Goal: Task Accomplishment & Management: Manage account settings

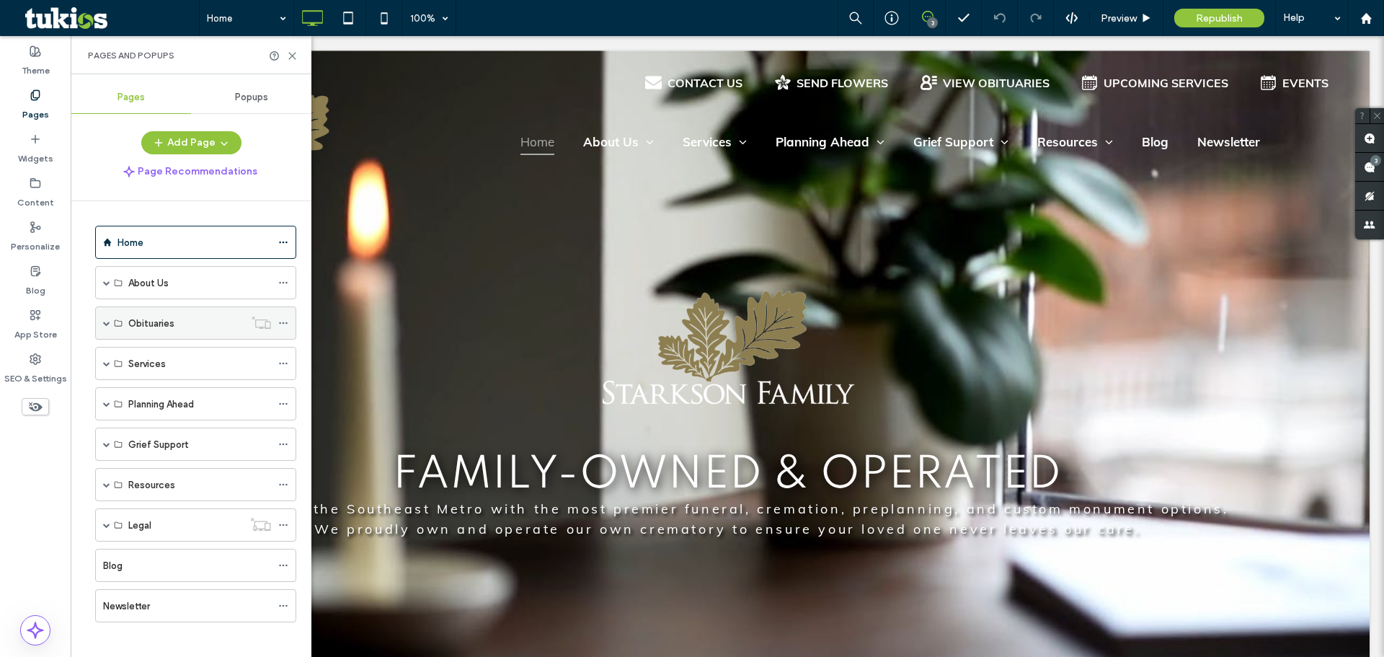
scroll to position [9, 0]
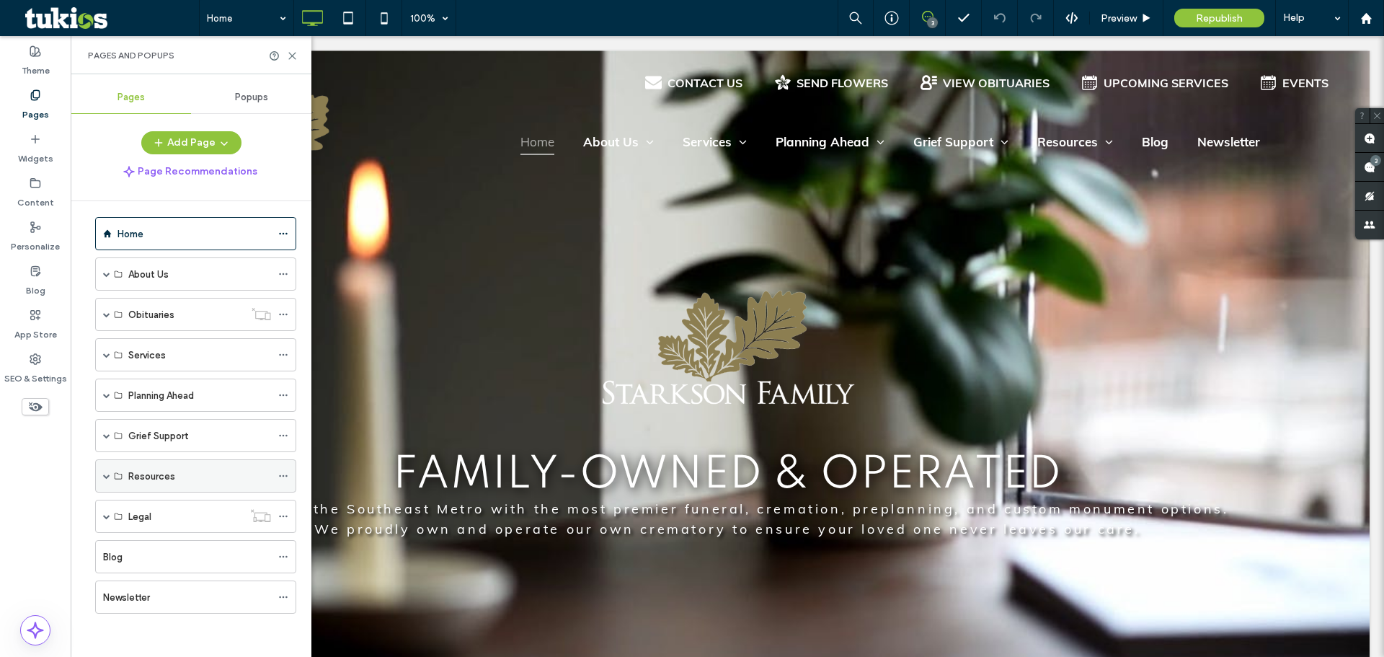
click at [107, 481] on span at bounding box center [106, 476] width 7 height 32
click at [104, 436] on span at bounding box center [106, 435] width 7 height 7
click at [107, 396] on span at bounding box center [106, 394] width 7 height 7
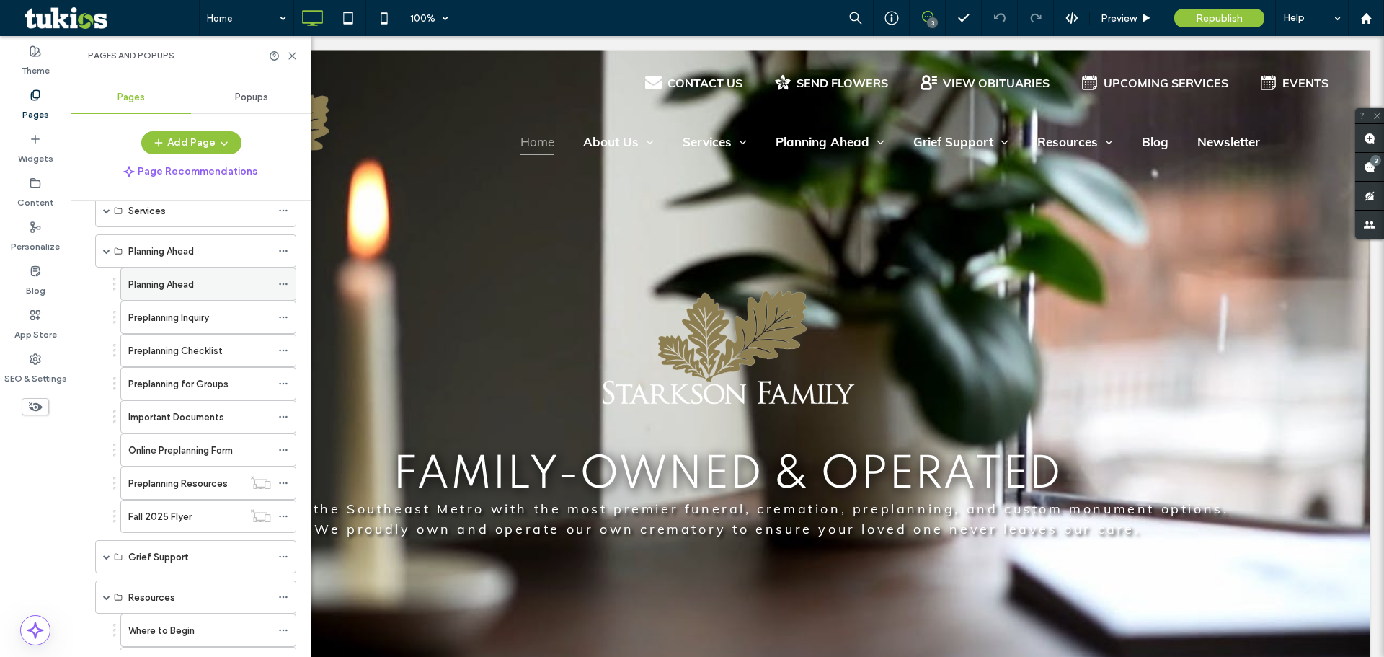
scroll to position [0, 0]
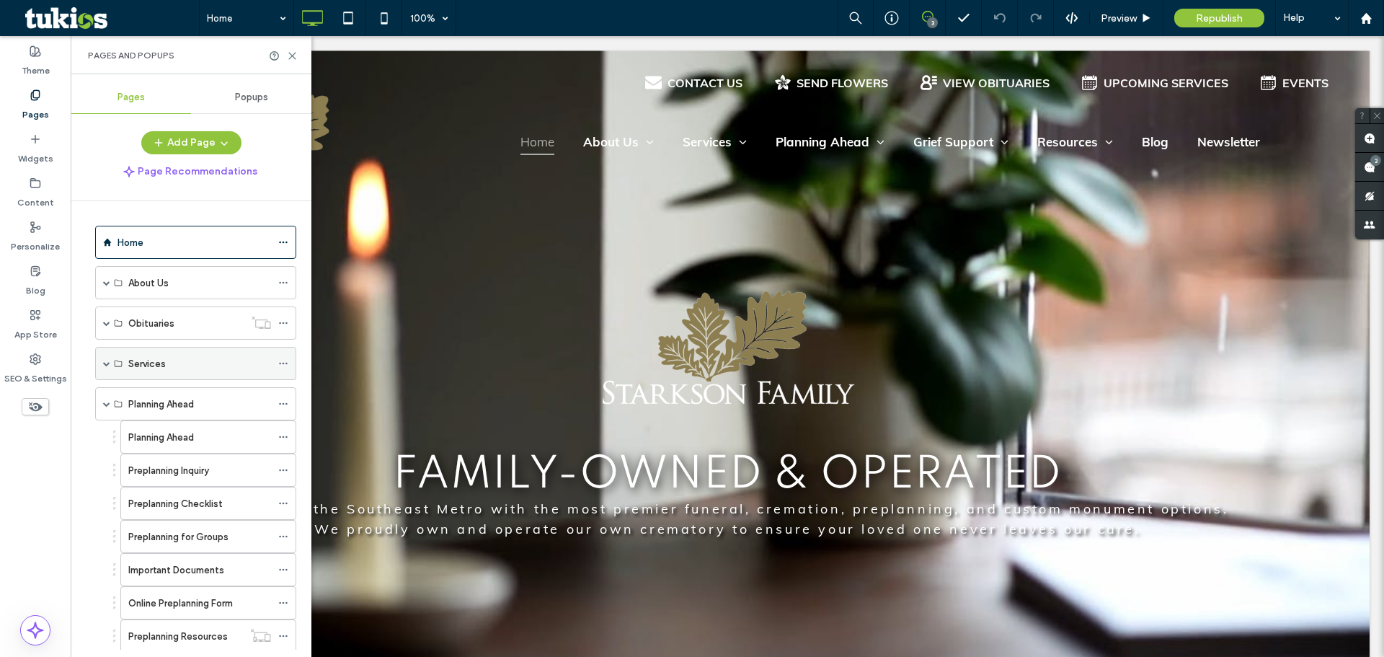
click at [104, 358] on span at bounding box center [106, 363] width 7 height 32
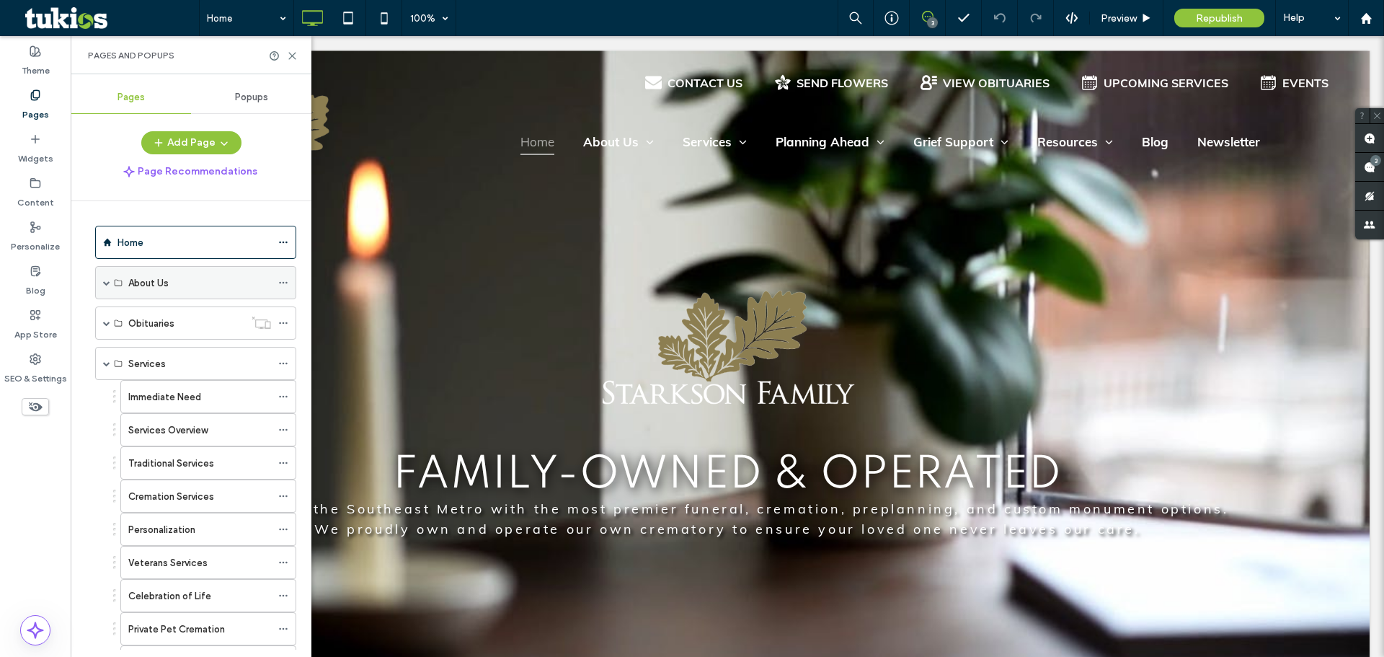
click at [105, 284] on span at bounding box center [106, 282] width 7 height 7
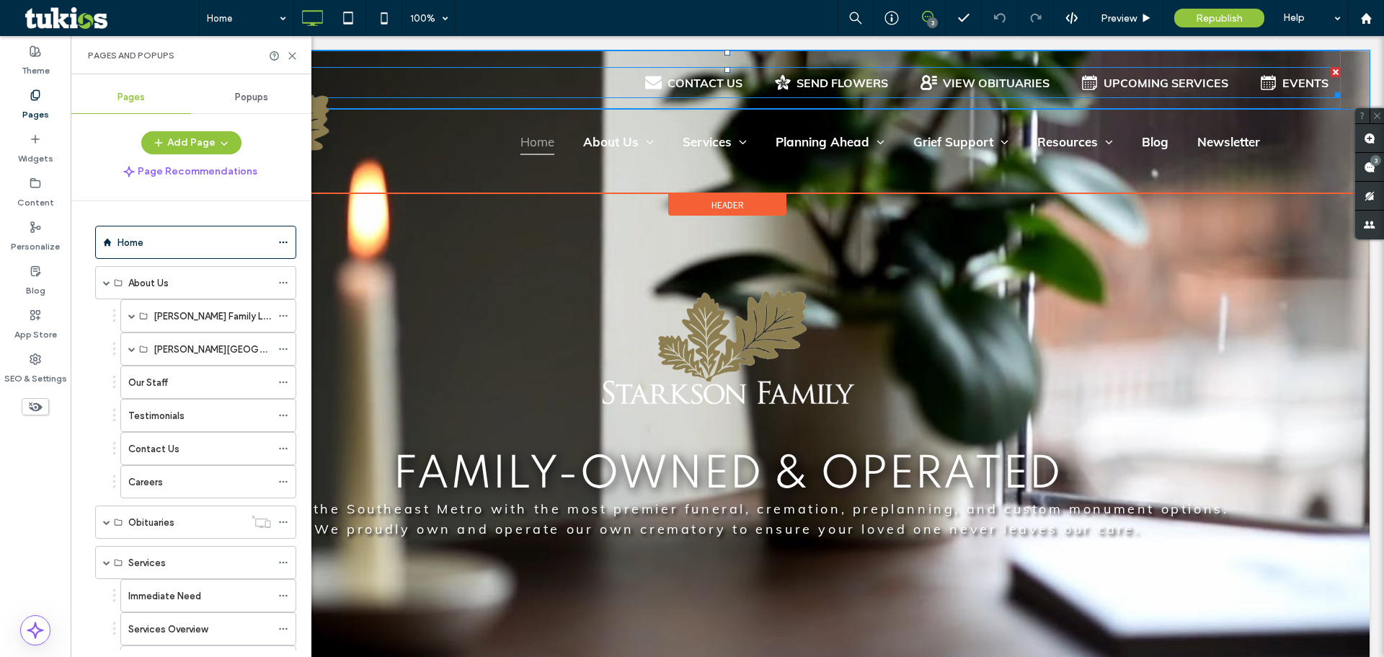
click at [703, 89] on span at bounding box center [727, 82] width 1227 height 31
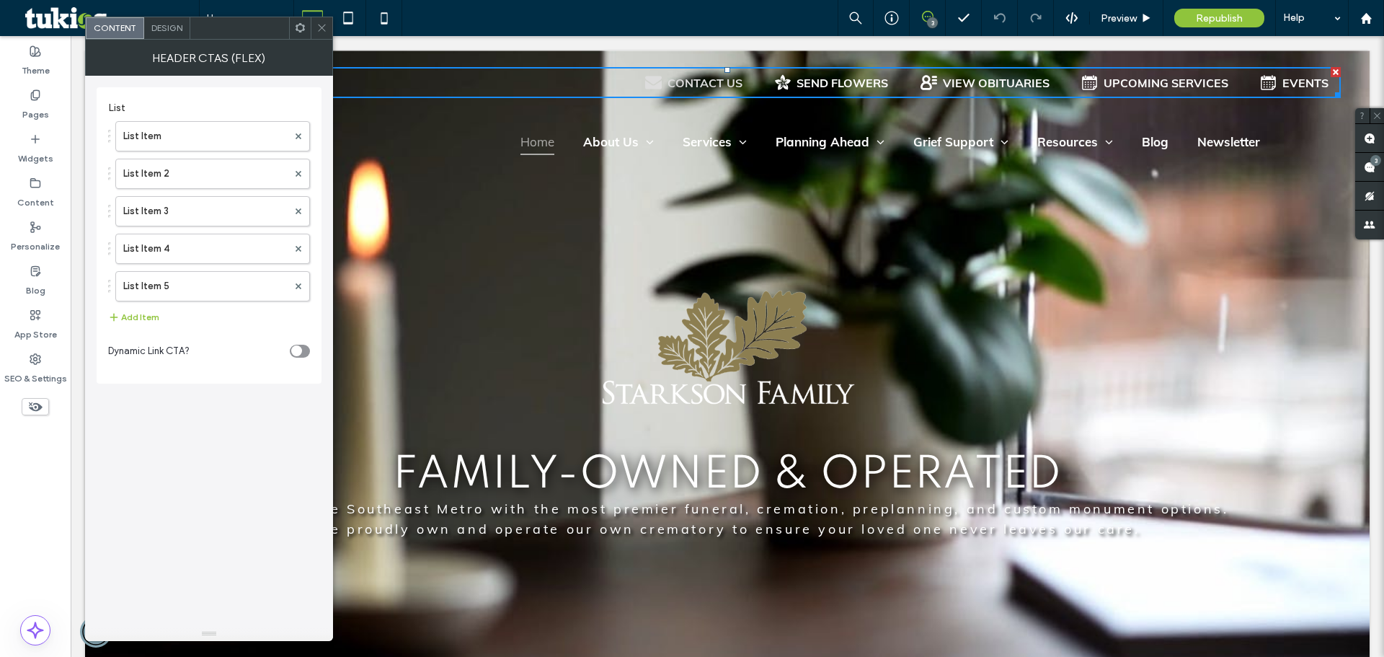
click at [730, 85] on div "CONTACT US" at bounding box center [705, 83] width 75 height 14
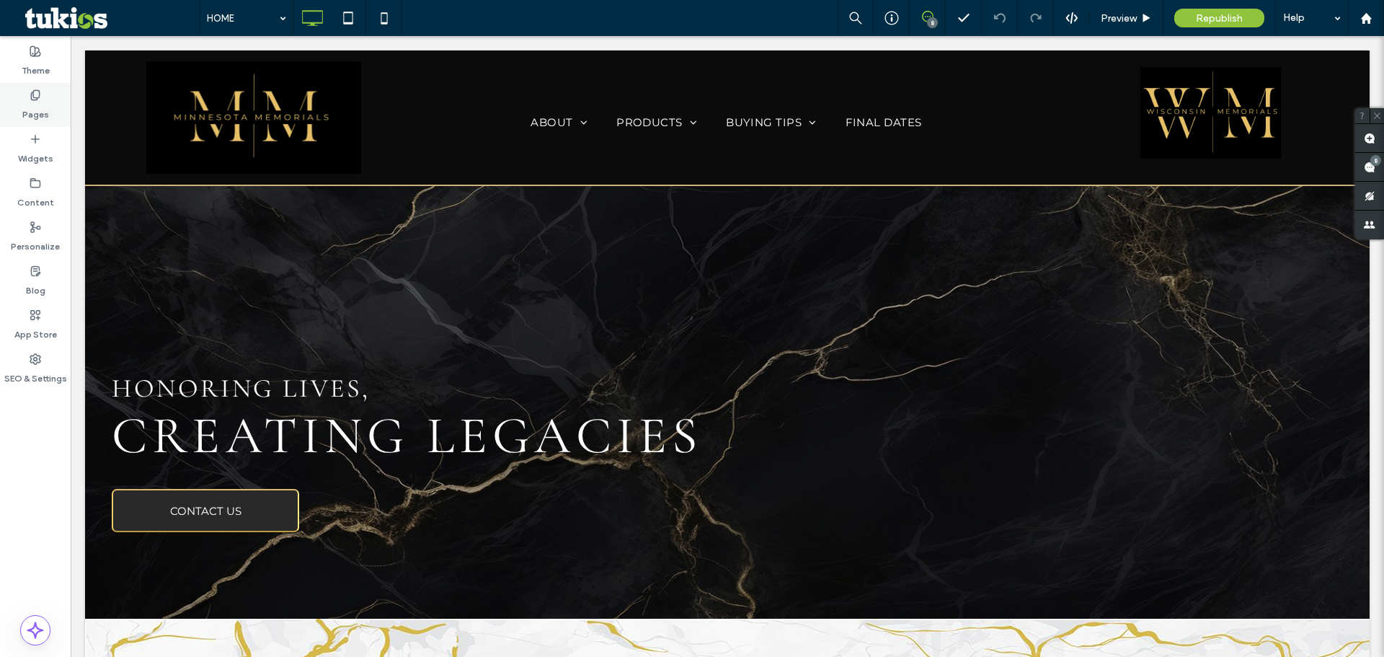
click at [30, 104] on label "Pages" at bounding box center [35, 111] width 27 height 20
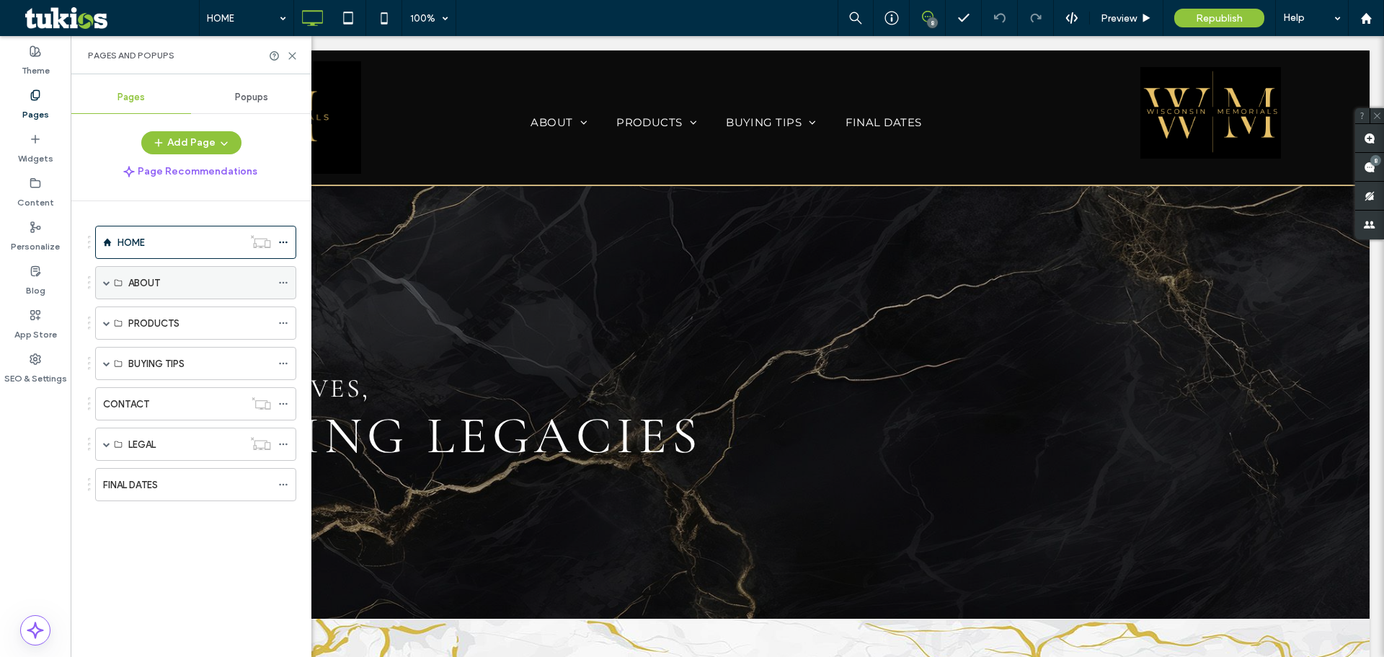
click at [102, 282] on div "ABOUT" at bounding box center [195, 282] width 201 height 33
click at [106, 288] on span at bounding box center [106, 283] width 7 height 32
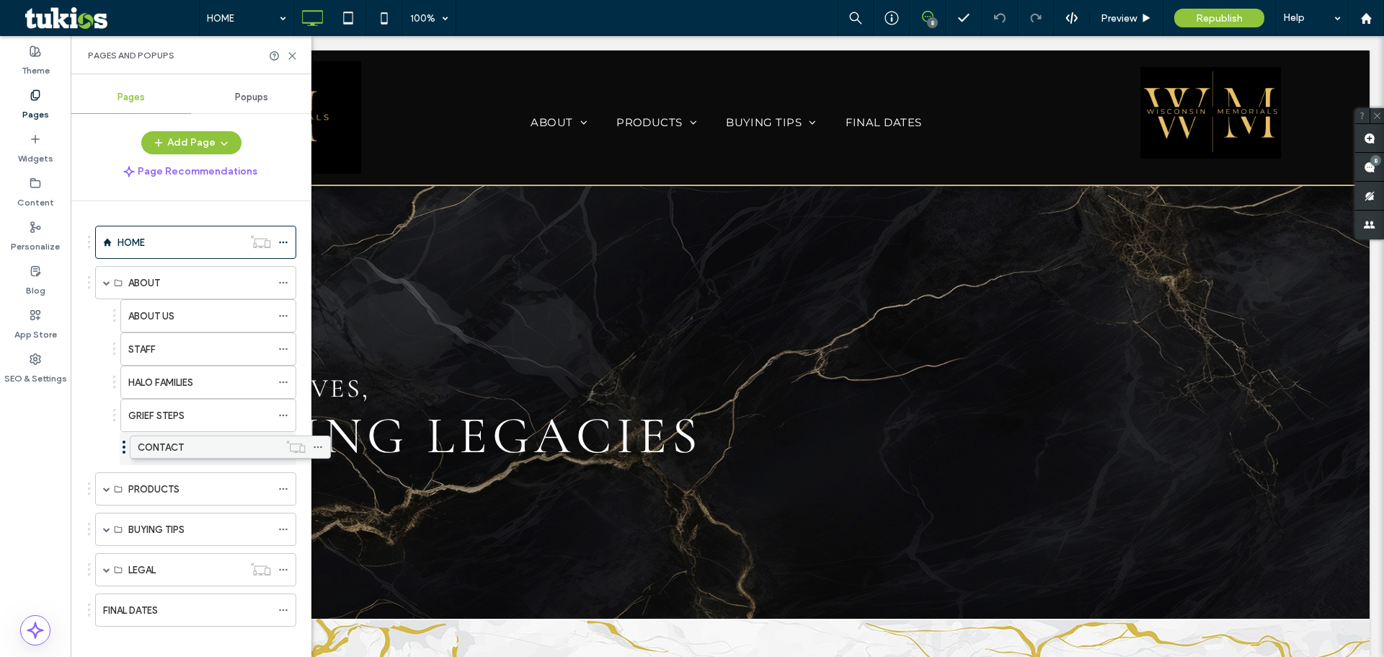
drag, startPoint x: 133, startPoint y: 519, endPoint x: 168, endPoint y: 455, distance: 72.9
click at [296, 55] on icon at bounding box center [292, 55] width 11 height 11
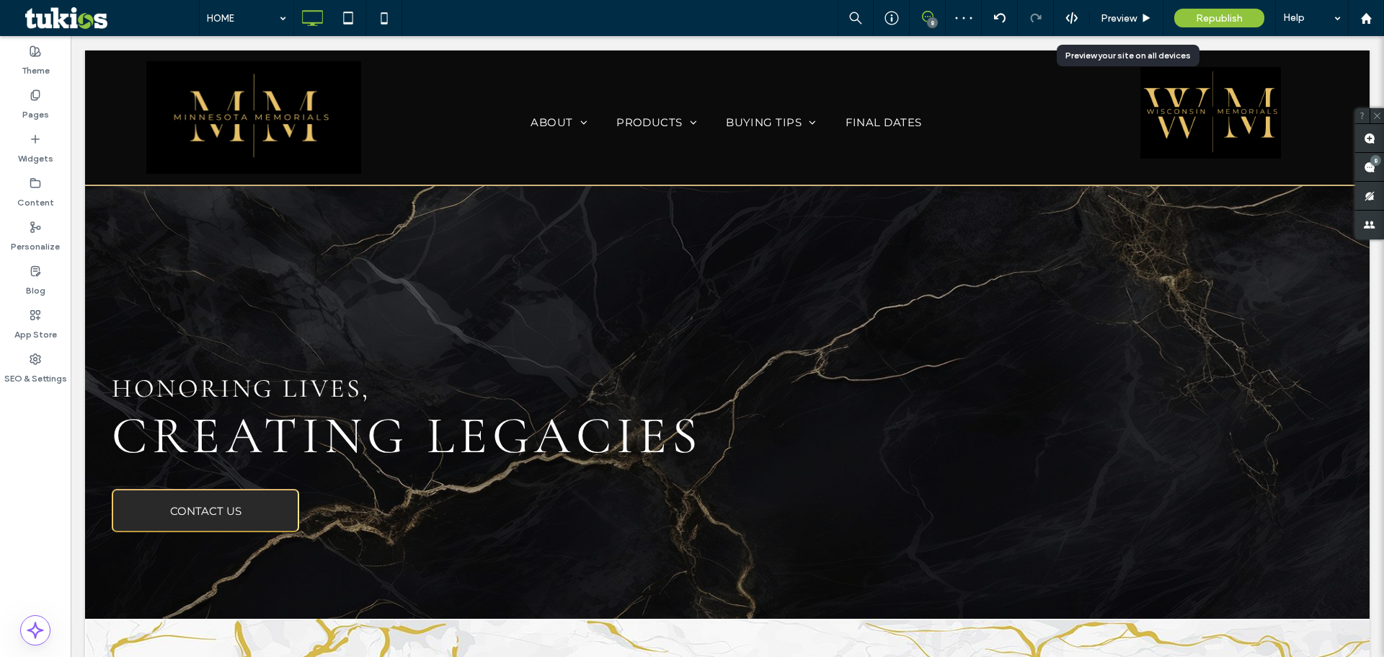
drag, startPoint x: 1125, startPoint y: 19, endPoint x: 1096, endPoint y: 51, distance: 42.4
click at [1125, 19] on span "Preview" at bounding box center [1119, 18] width 36 height 12
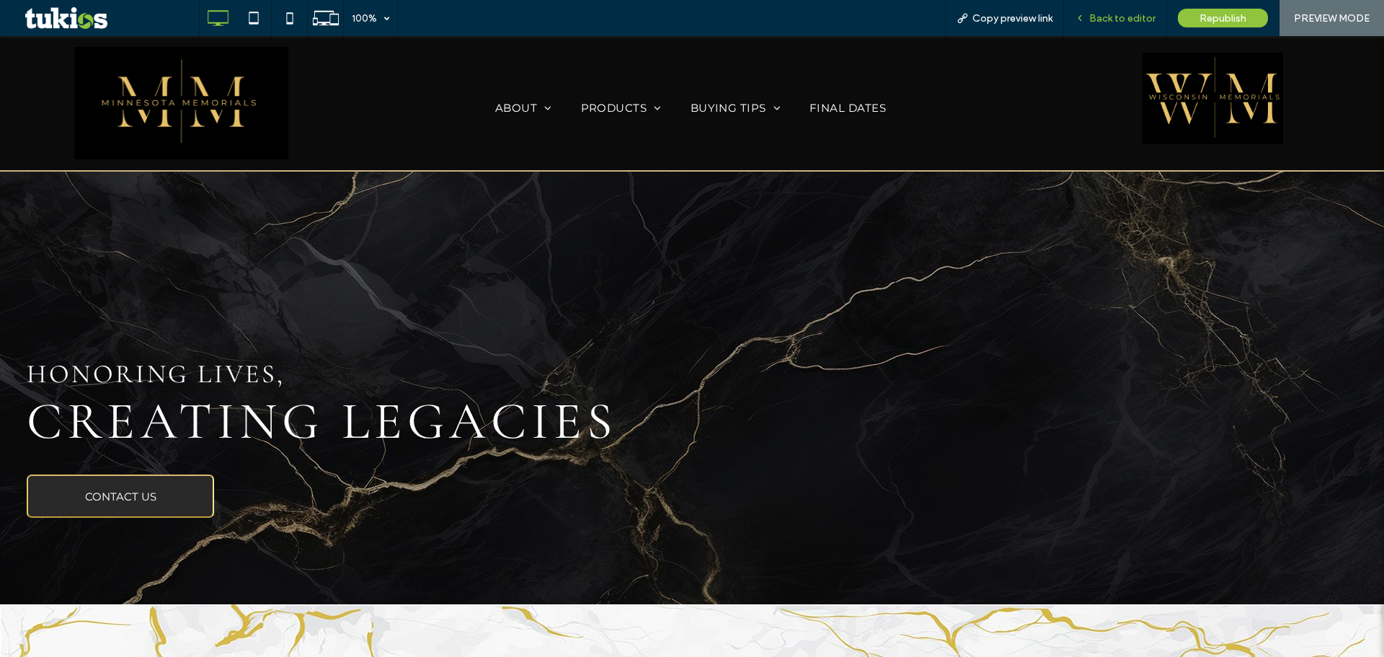
click at [1133, 17] on span "Back to editor" at bounding box center [1122, 18] width 66 height 12
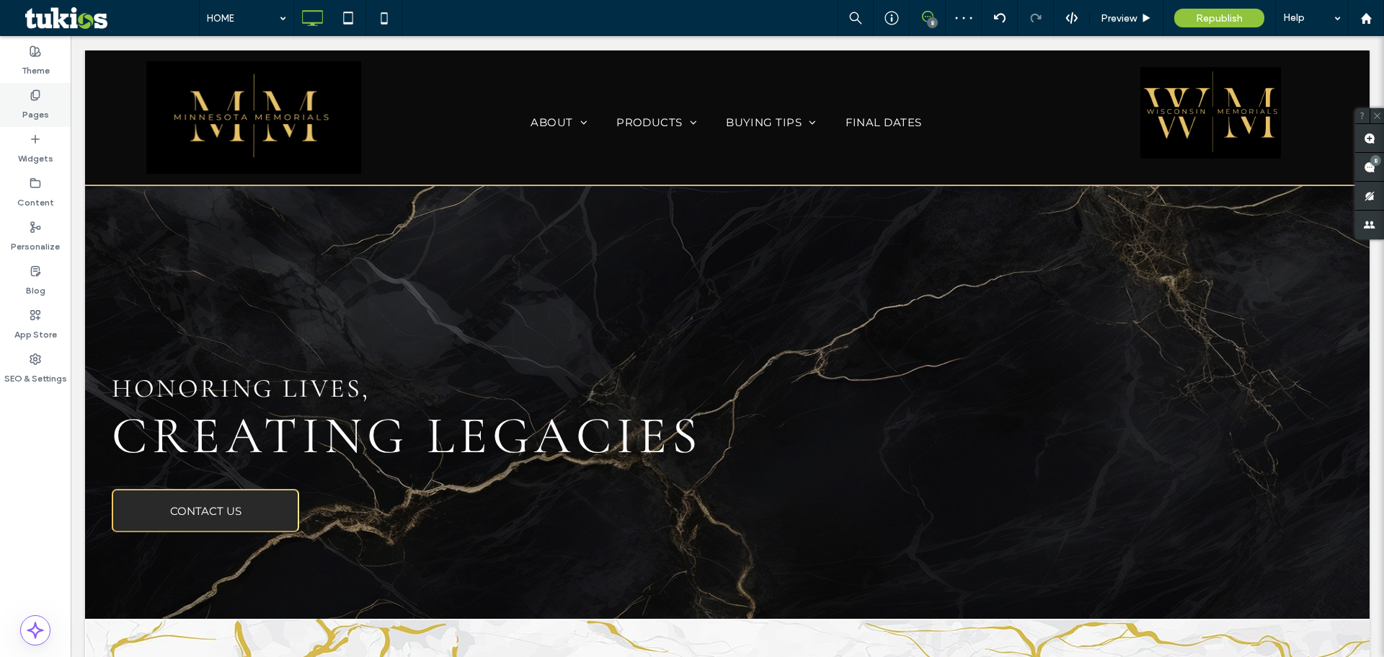
click at [41, 102] on label "Pages" at bounding box center [35, 111] width 27 height 20
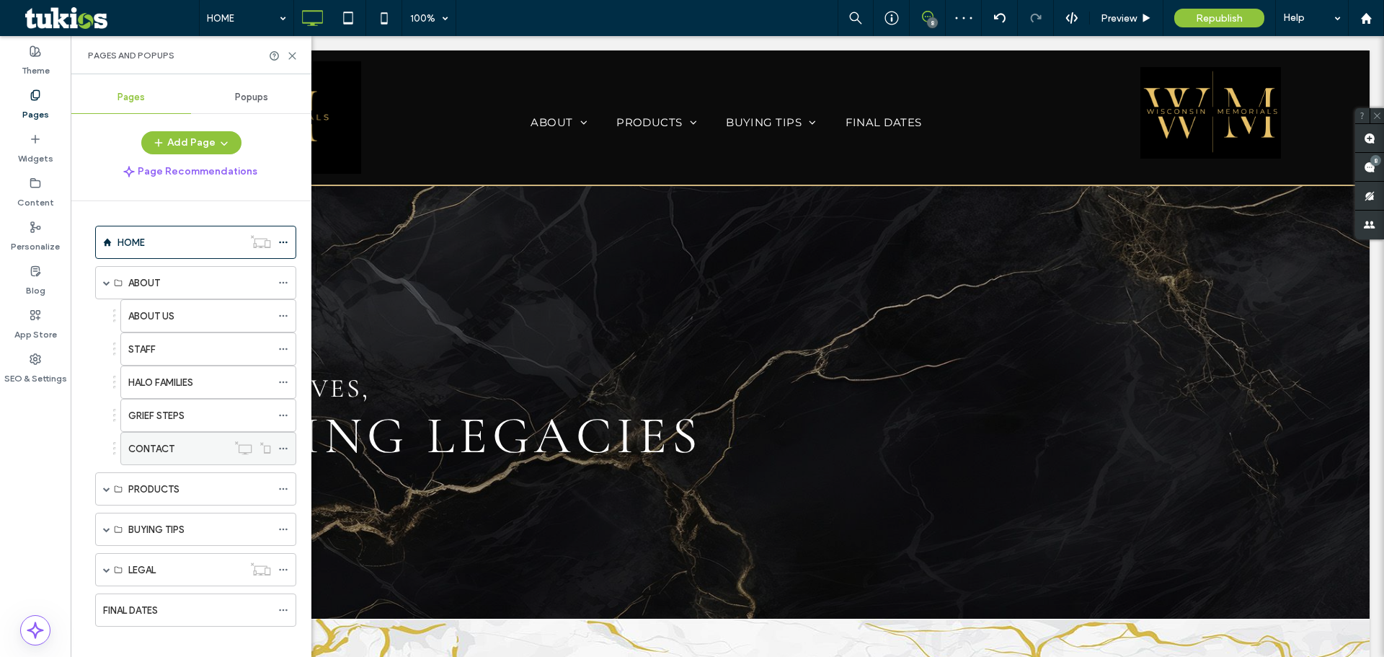
click at [276, 448] on div at bounding box center [252, 447] width 51 height 14
click at [284, 448] on icon at bounding box center [283, 448] width 10 height 10
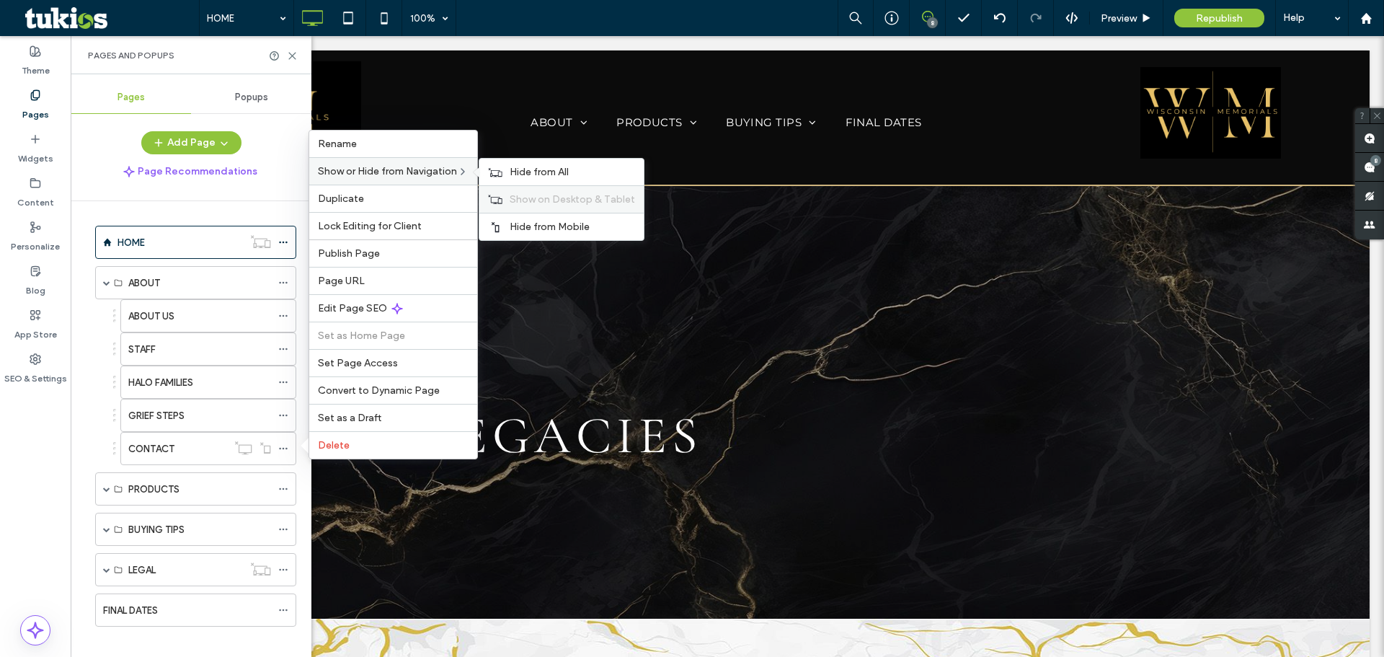
click at [541, 202] on span "Show on Desktop & Tablet" at bounding box center [572, 199] width 125 height 12
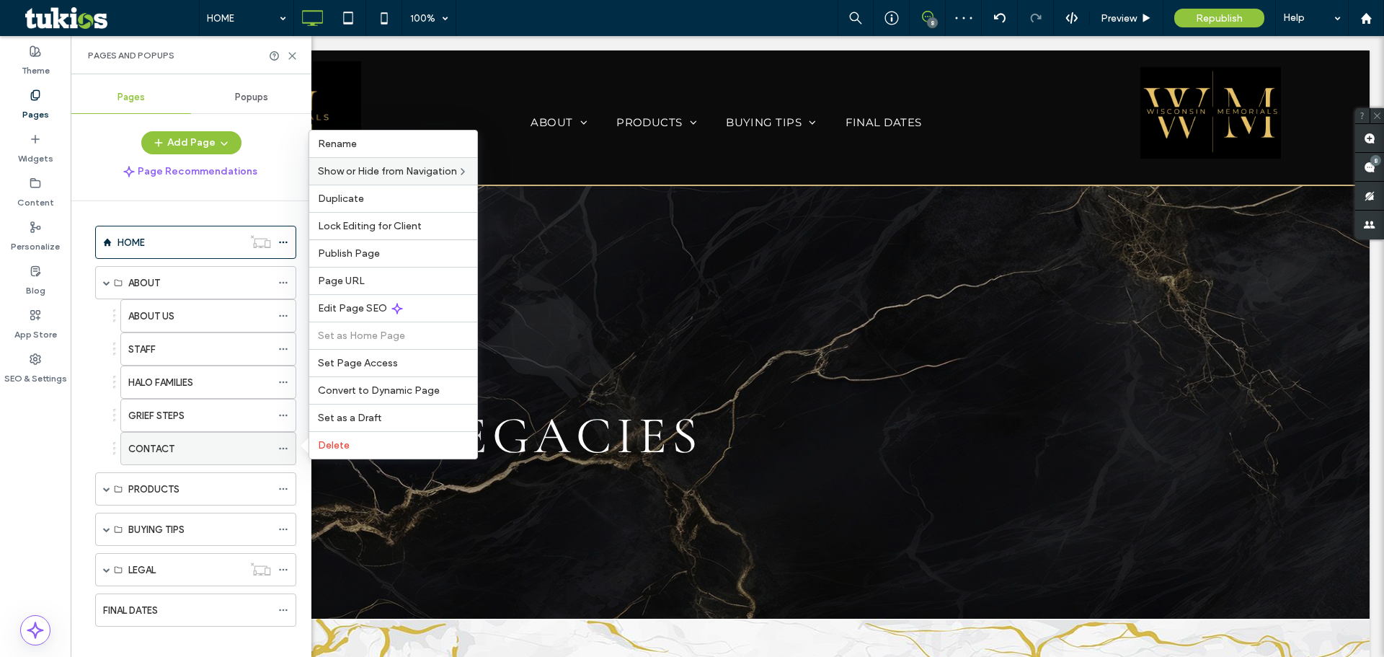
click at [188, 446] on div "CONTACT" at bounding box center [199, 448] width 143 height 15
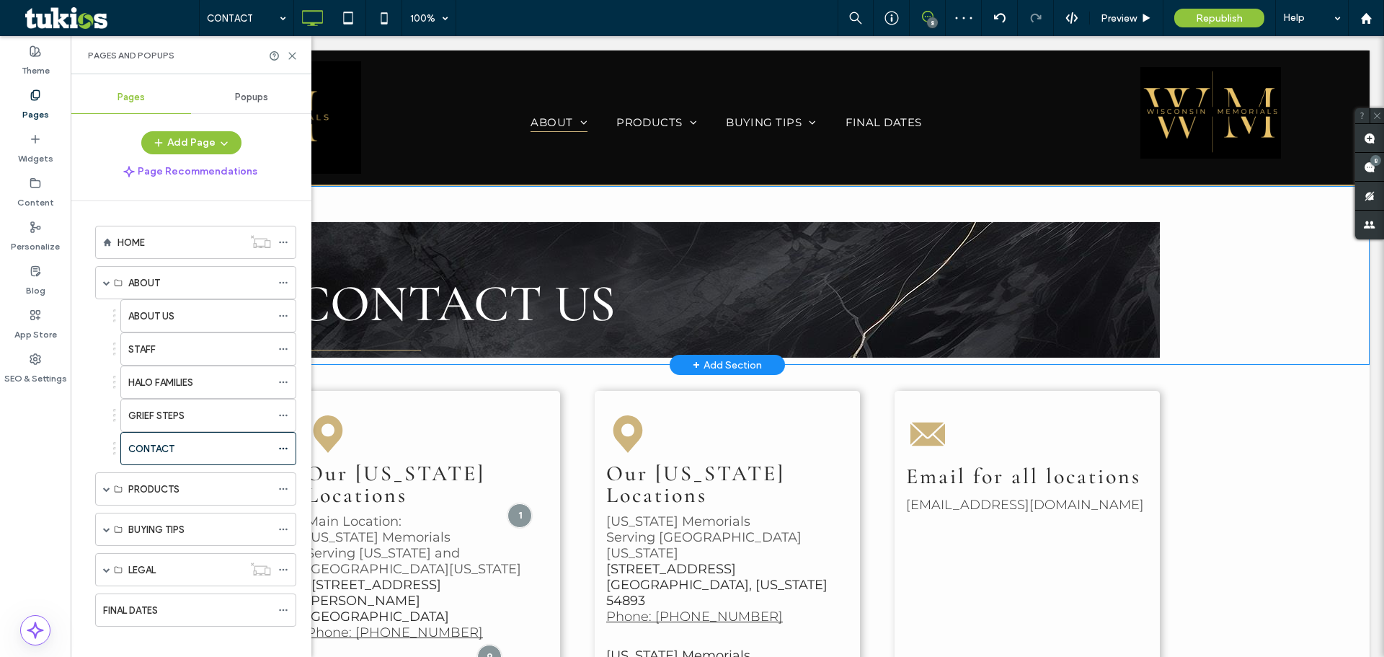
scroll to position [144, 0]
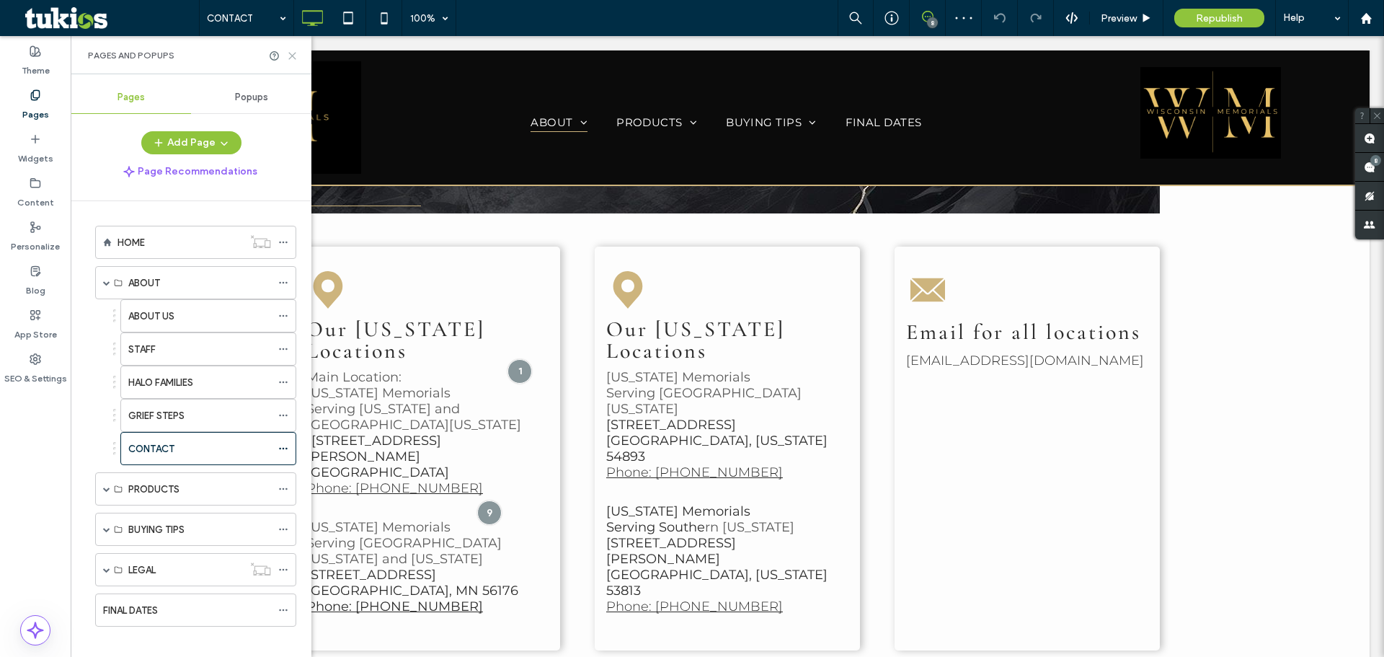
click at [293, 53] on icon at bounding box center [292, 55] width 11 height 11
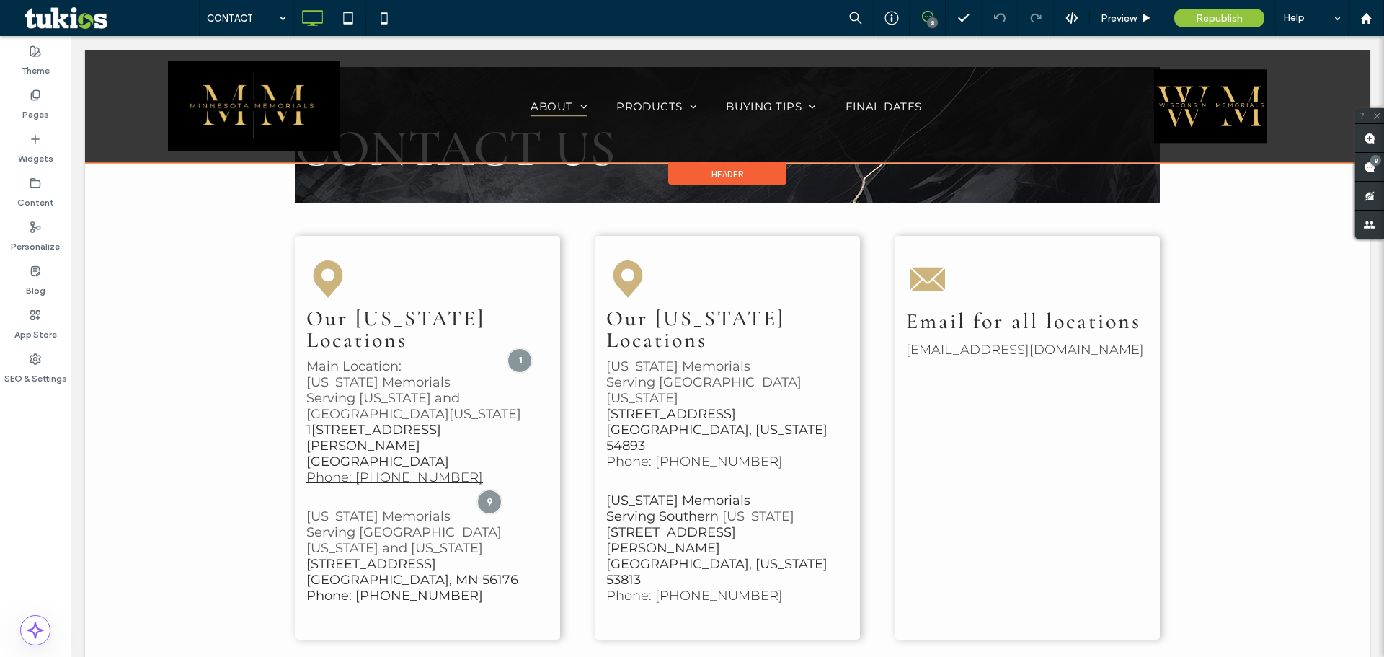
scroll to position [0, 0]
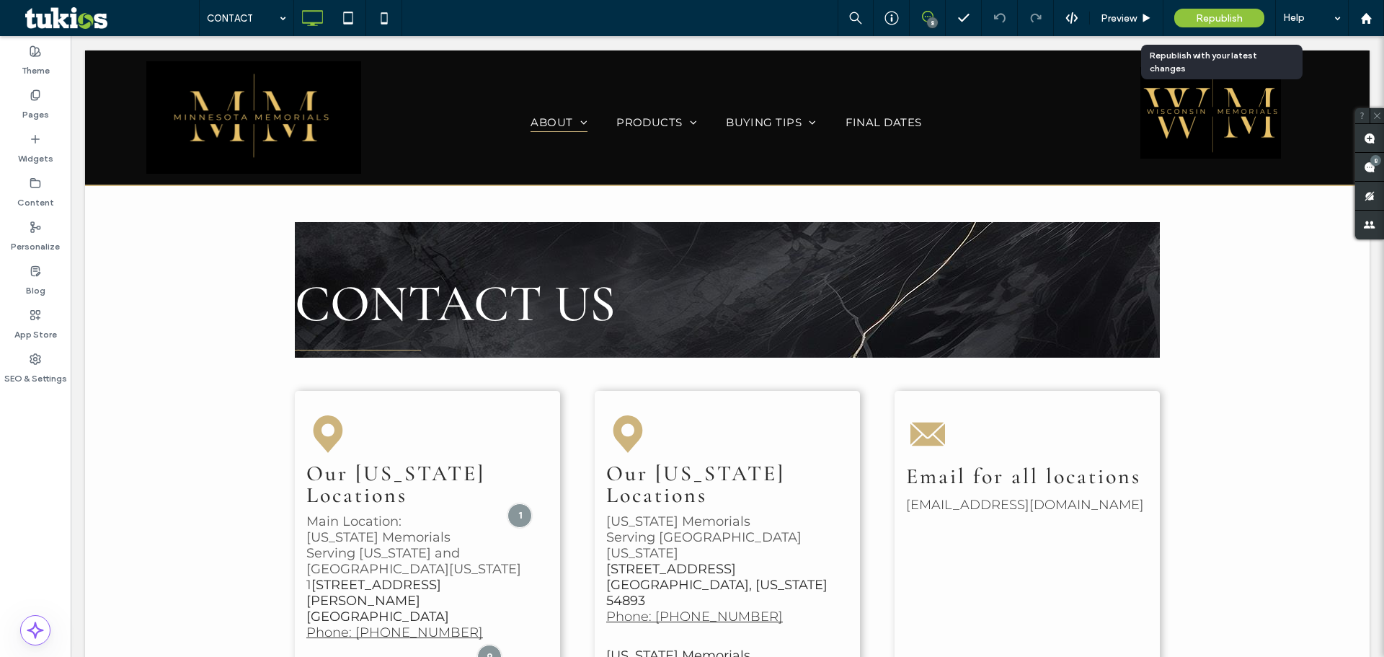
drag, startPoint x: 1223, startPoint y: 15, endPoint x: 1177, endPoint y: 27, distance: 47.6
click at [1223, 15] on span "Republish" at bounding box center [1219, 18] width 47 height 12
